Goal: Check status: Check status

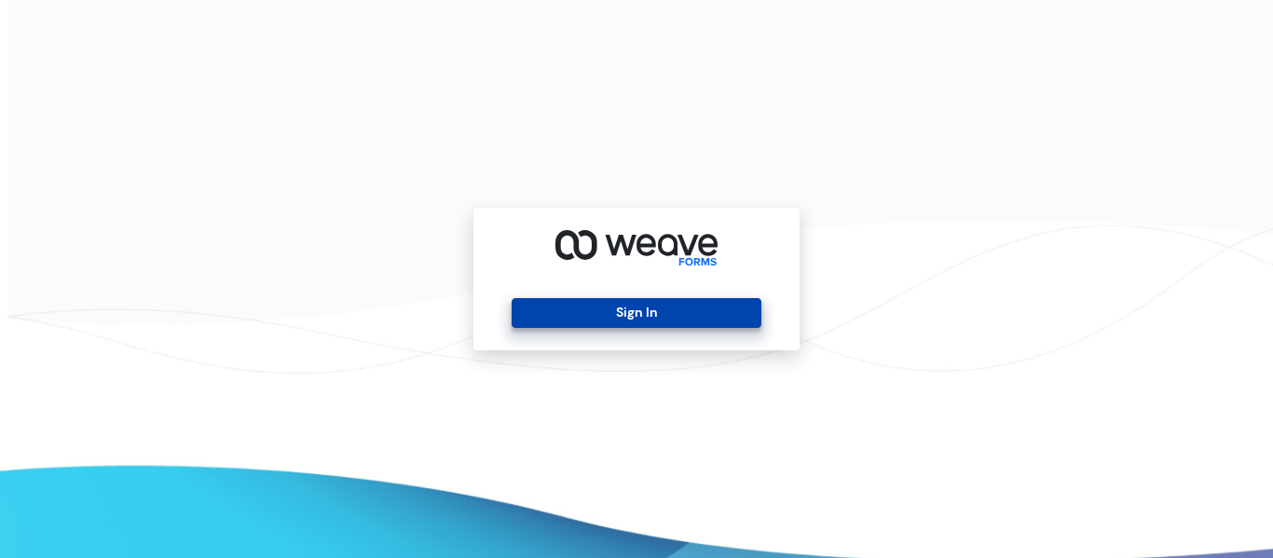
click at [673, 302] on button "Sign In" at bounding box center [636, 313] width 249 height 30
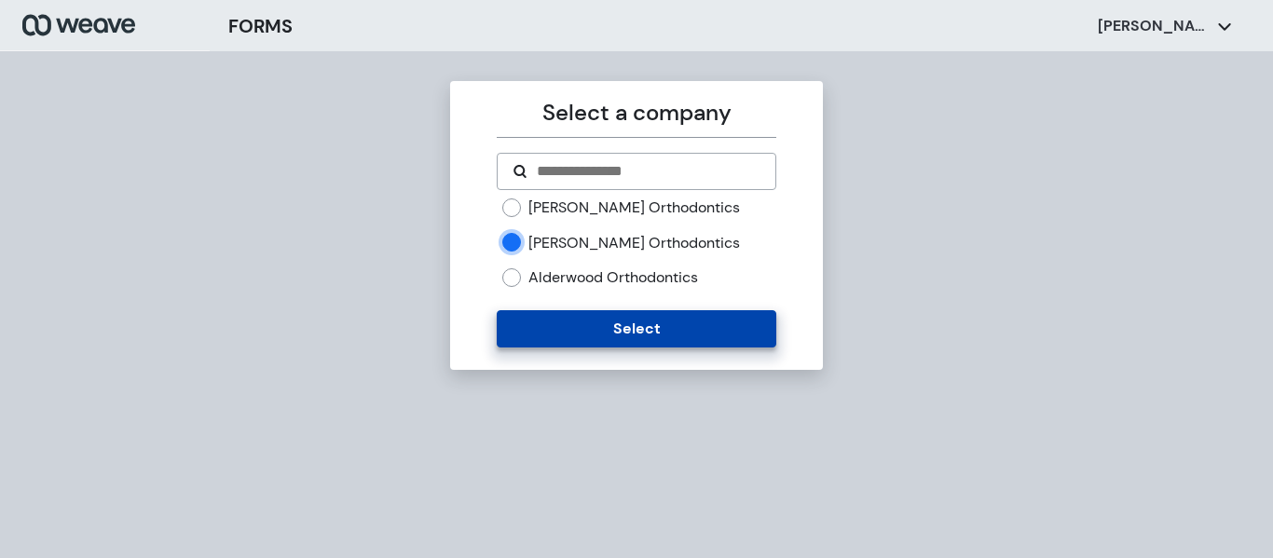
click at [519, 336] on button "Select" at bounding box center [636, 328] width 279 height 37
